Goal: Communication & Community: Answer question/provide support

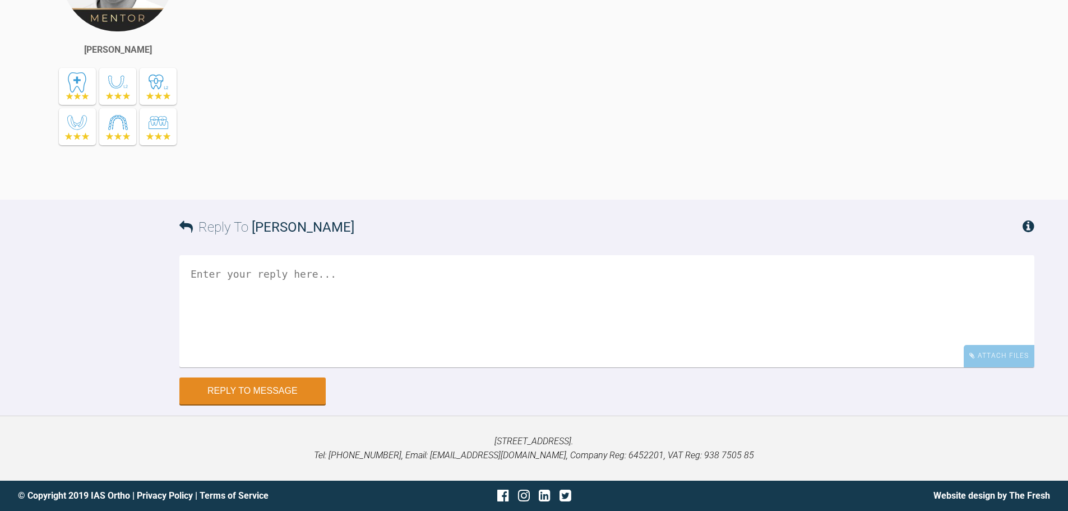
scroll to position [22994, 0]
click at [996, 357] on div "Attach Files" at bounding box center [999, 356] width 71 height 22
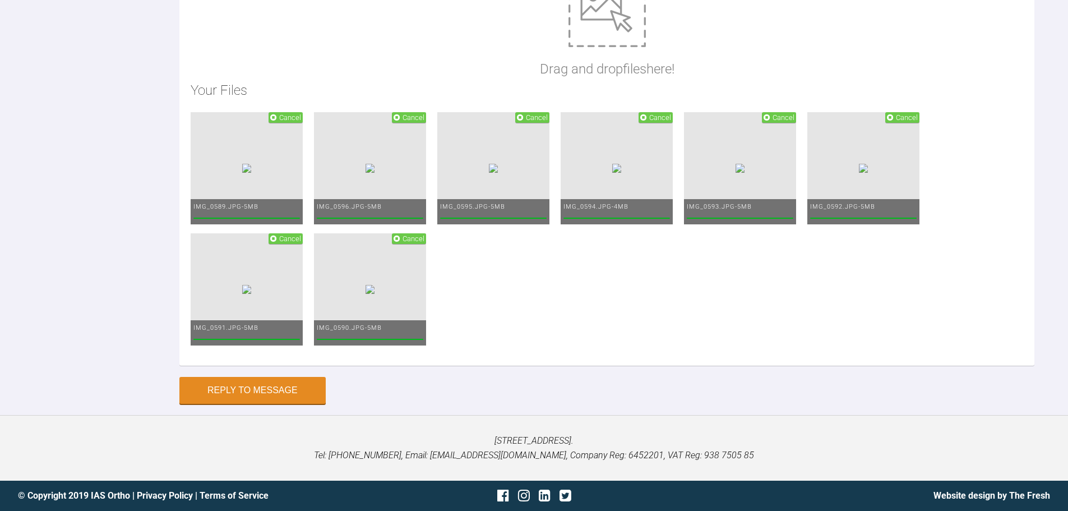
scroll to position [22972, 0]
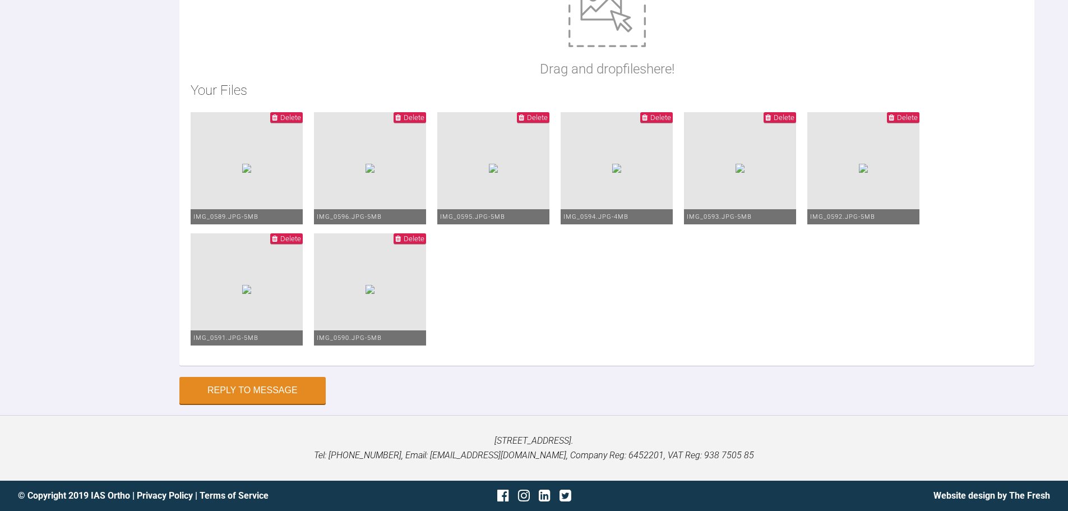
type textarea "Hi Asif, This is Megan today. I have co-ordinated the arches on the left side. …"
click at [274, 405] on button "Reply to Message" at bounding box center [252, 391] width 146 height 27
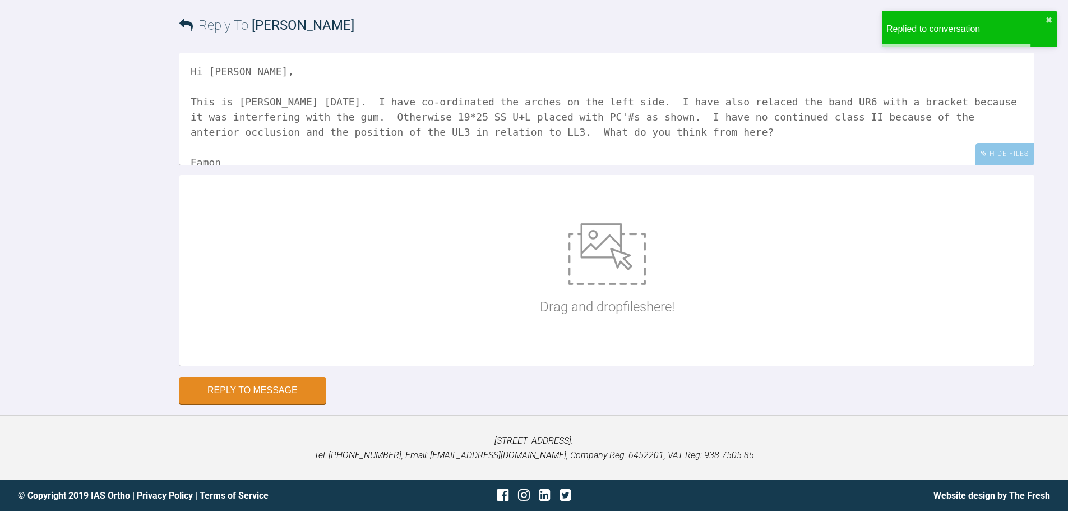
scroll to position [23369, 0]
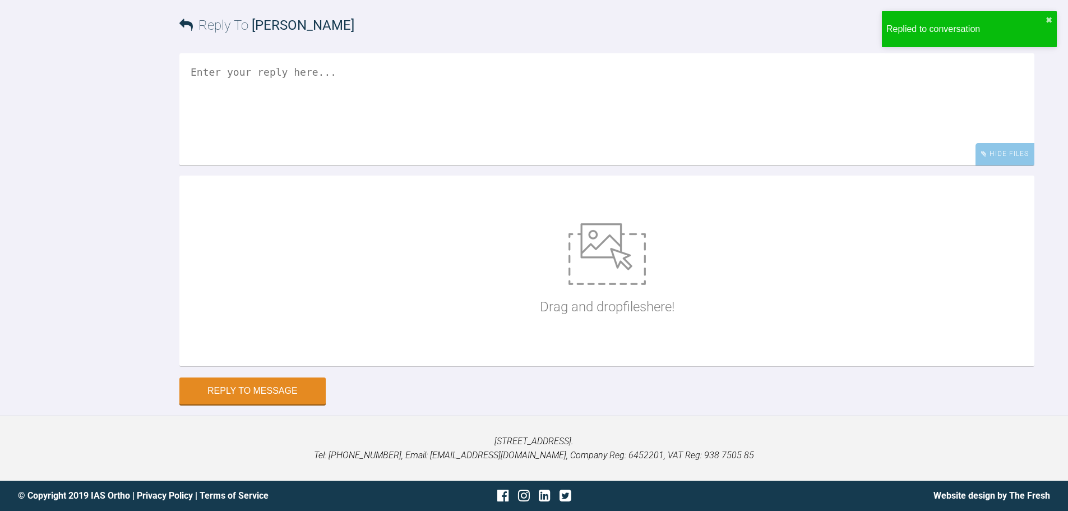
scroll to position [15416, 0]
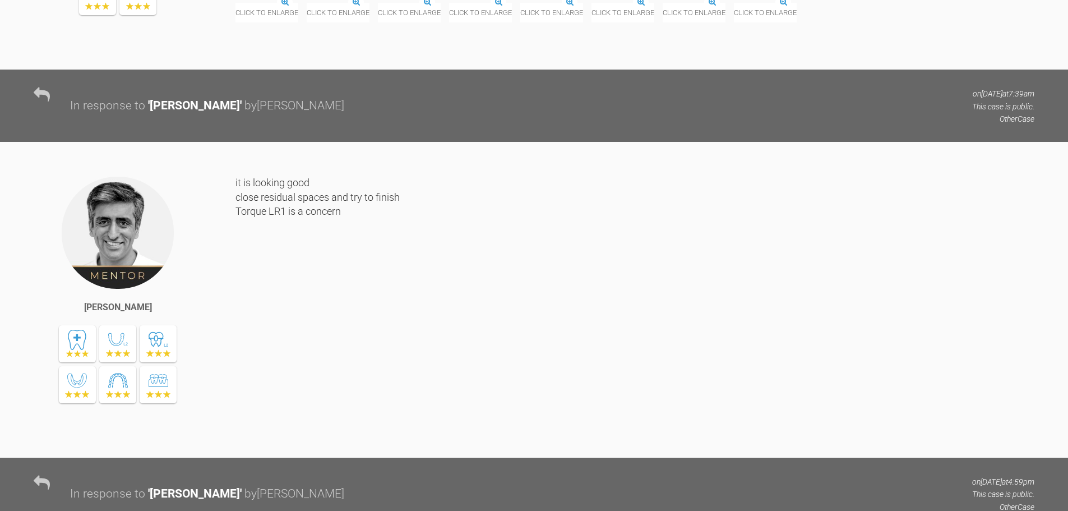
scroll to position [16436, 0]
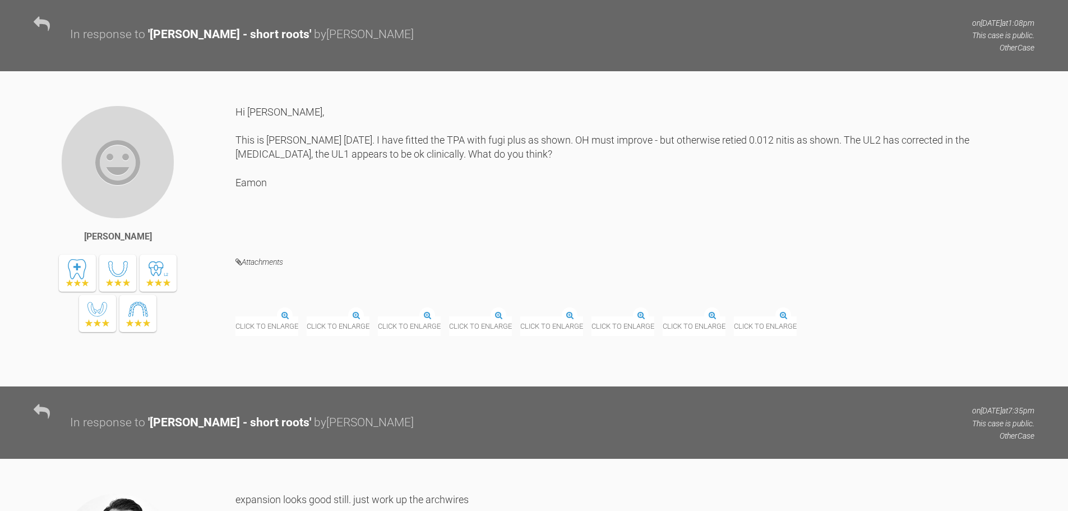
scroll to position [8838, 0]
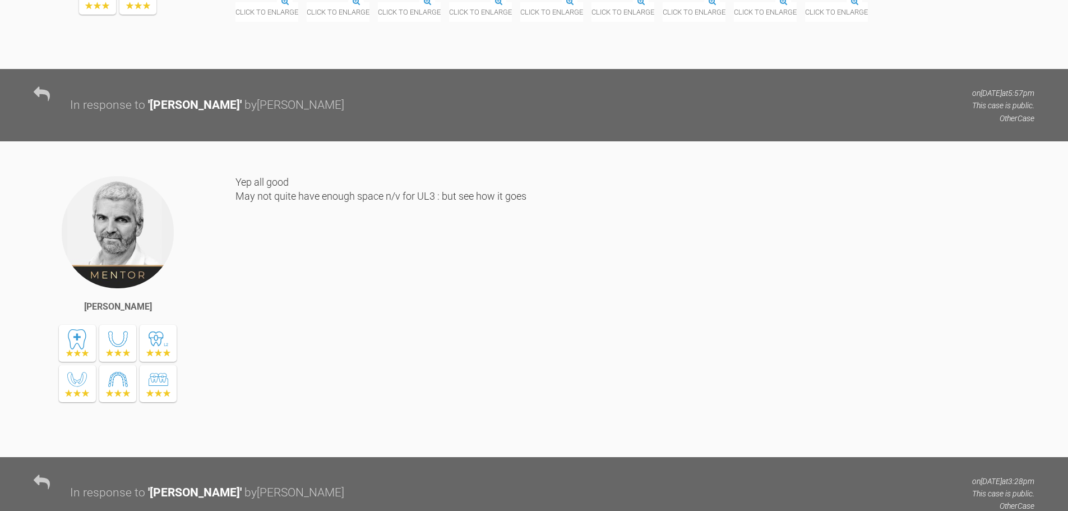
scroll to position [4794, 0]
